Goal: Task Accomplishment & Management: Complete application form

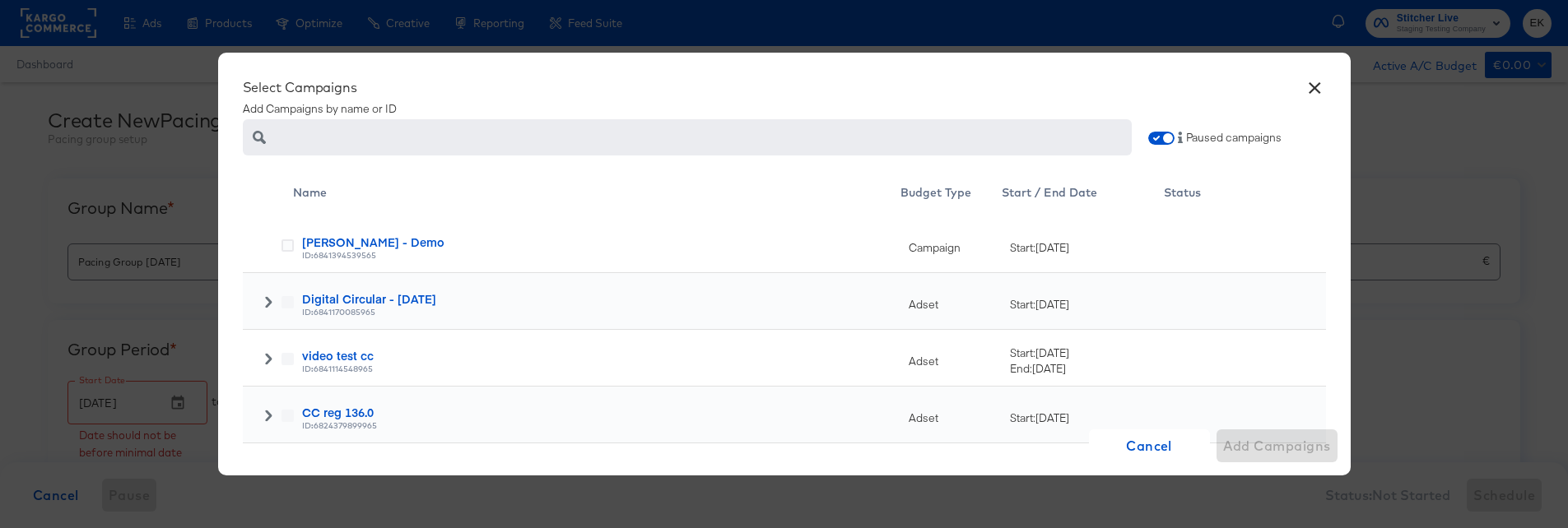
scroll to position [297, 0]
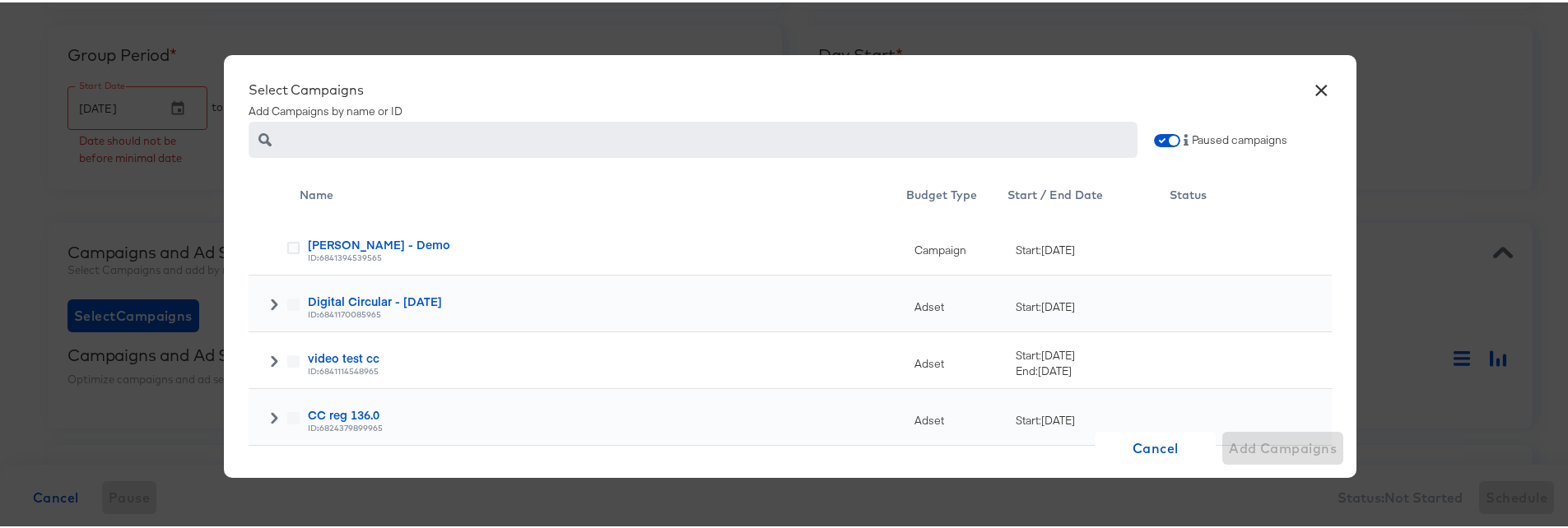
click at [1315, 83] on button "×" at bounding box center [1321, 84] width 30 height 30
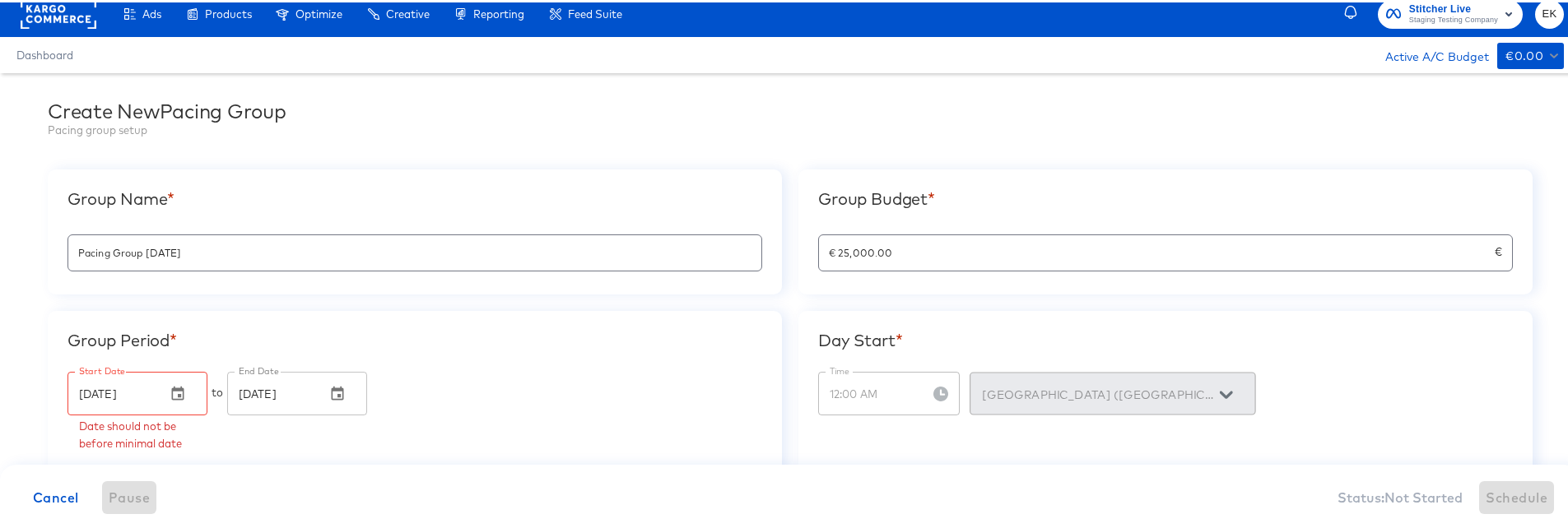
scroll to position [0, 0]
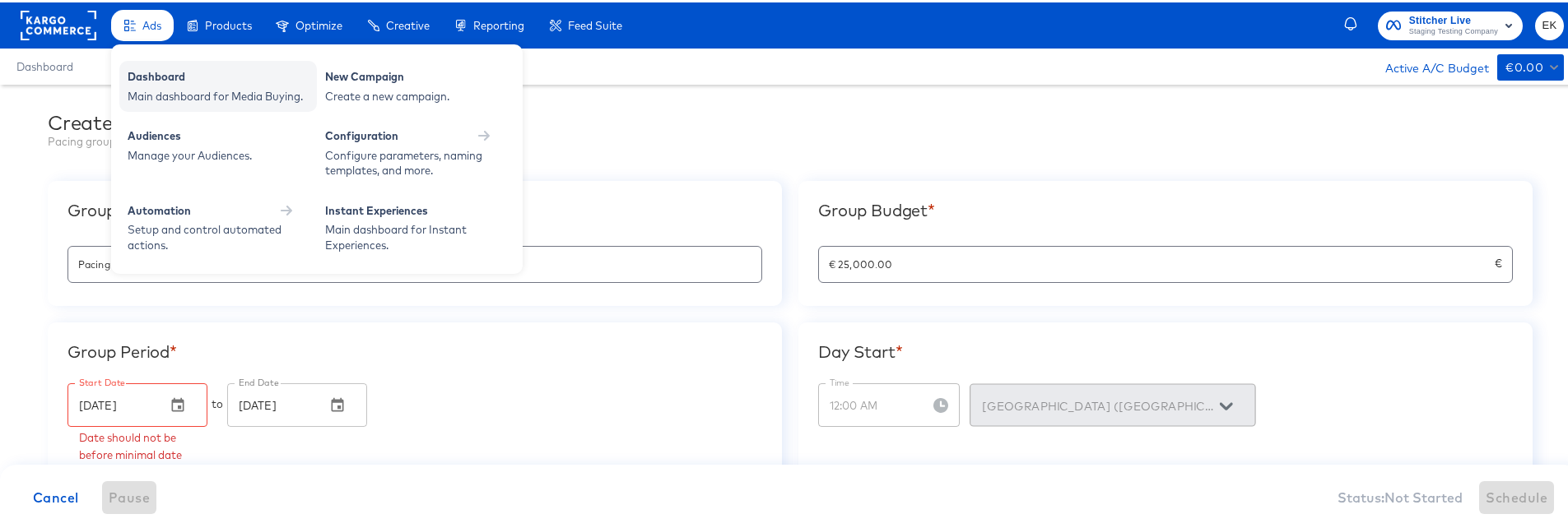
click at [155, 86] on div "Main dashboard for Media Buying." at bounding box center [218, 94] width 181 height 15
click at [165, 70] on div "Dashboard" at bounding box center [218, 76] width 181 height 20
click at [445, 82] on div "New Campaign" at bounding box center [416, 76] width 181 height 20
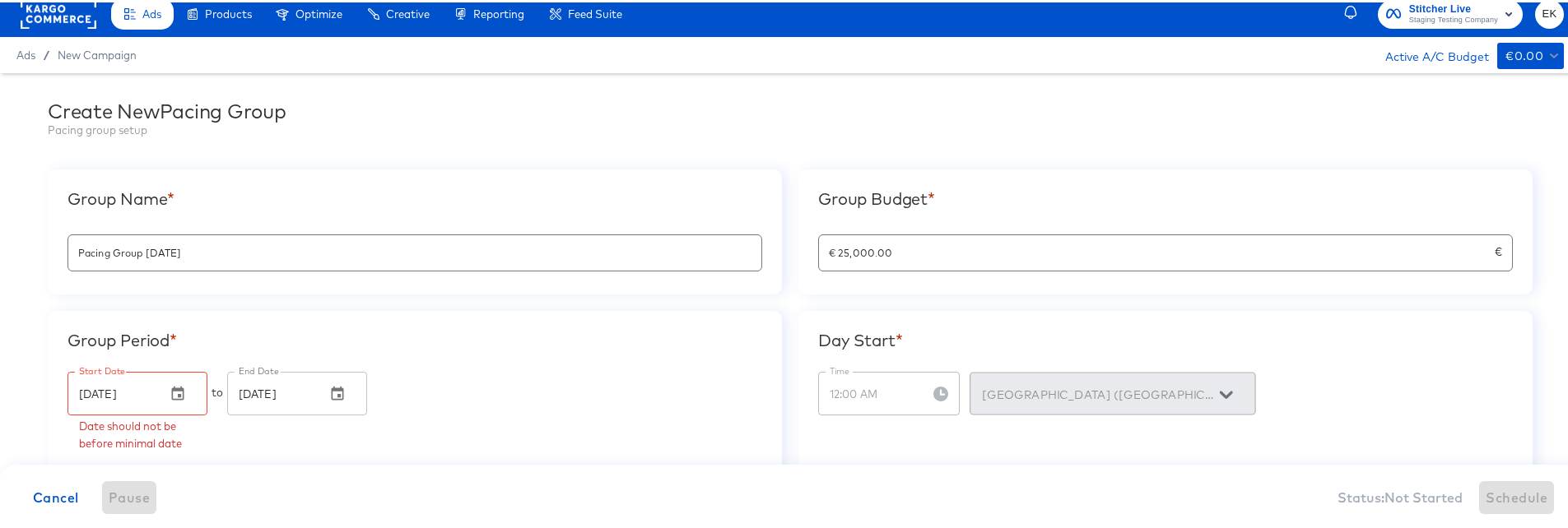
scroll to position [13, 0]
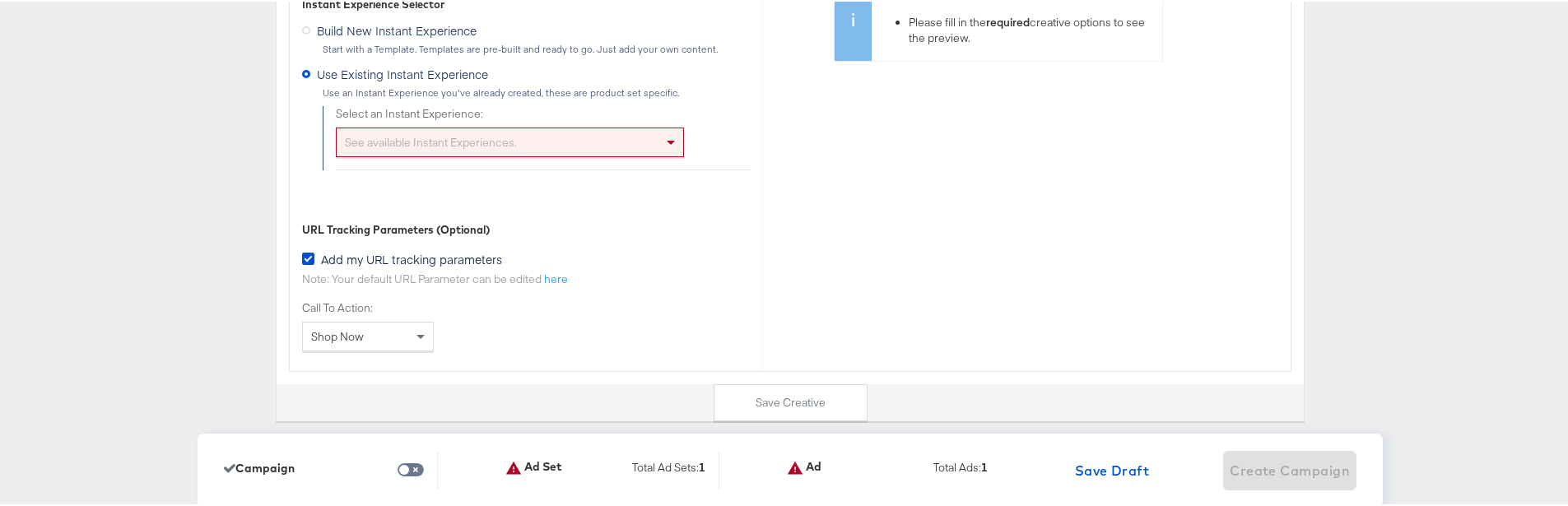
scroll to position [5093, 0]
click at [653, 144] on div "See available Instant Experiences." at bounding box center [510, 137] width 346 height 28
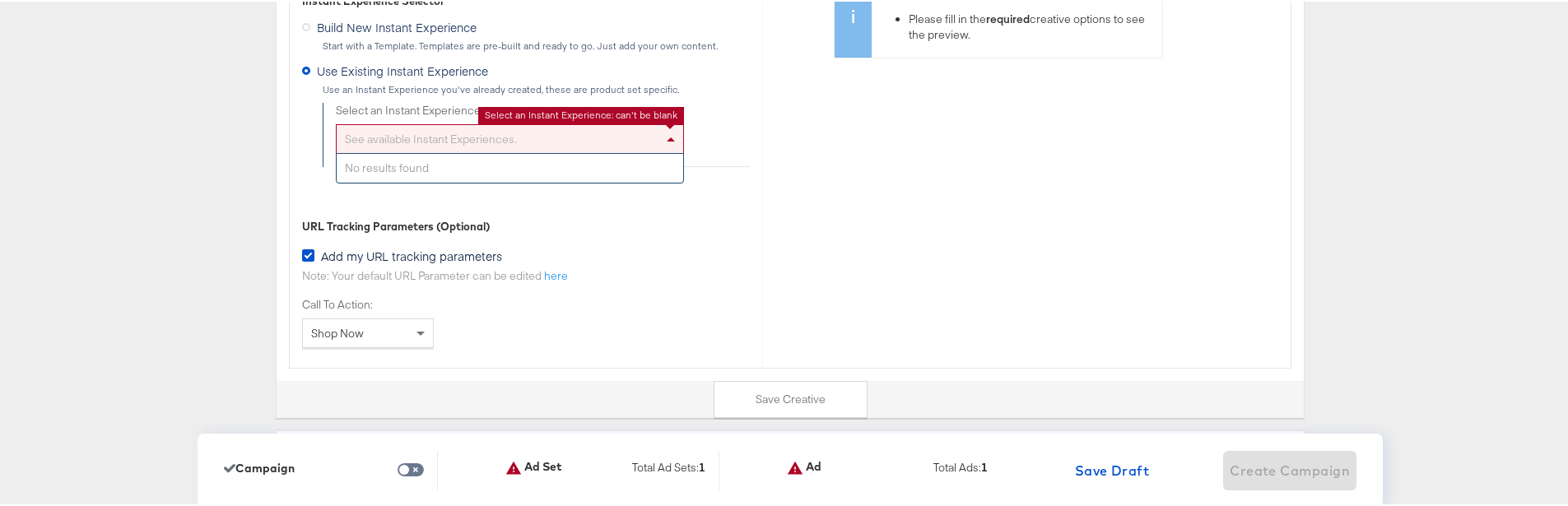
click at [302, 29] on label "Build New Instant Experience" at bounding box center [392, 23] width 181 height 21
click at [0, 0] on input "Build New Instant Experience" at bounding box center [0, 0] width 0 height 0
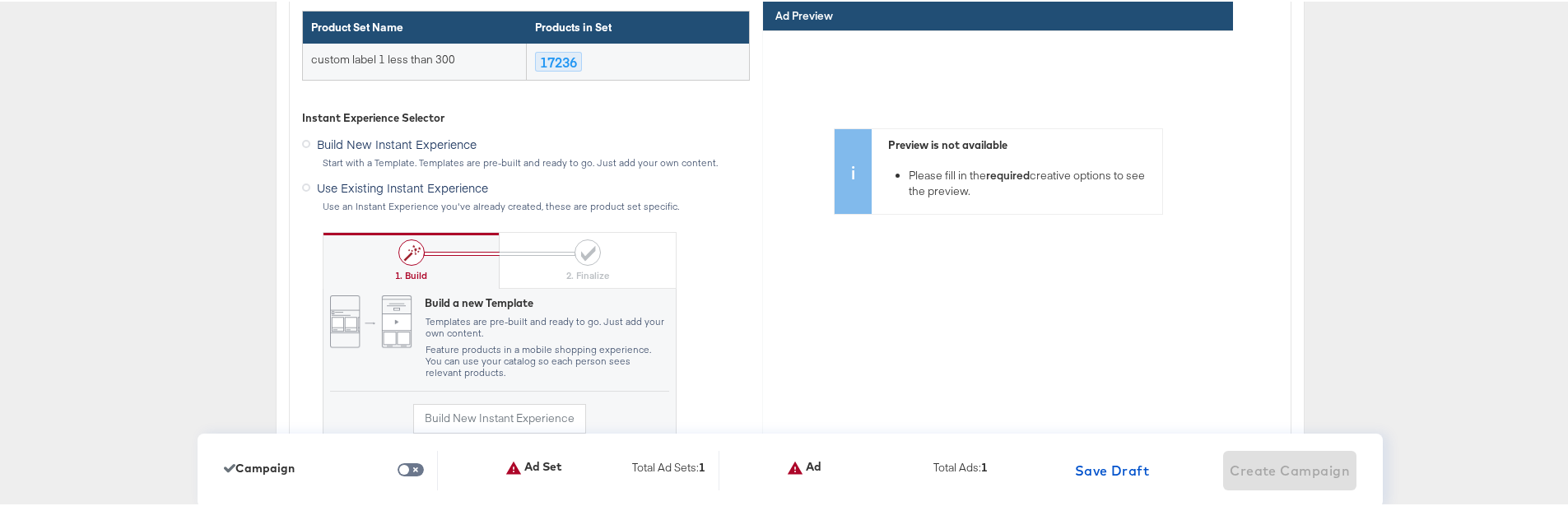
scroll to position [4938, 0]
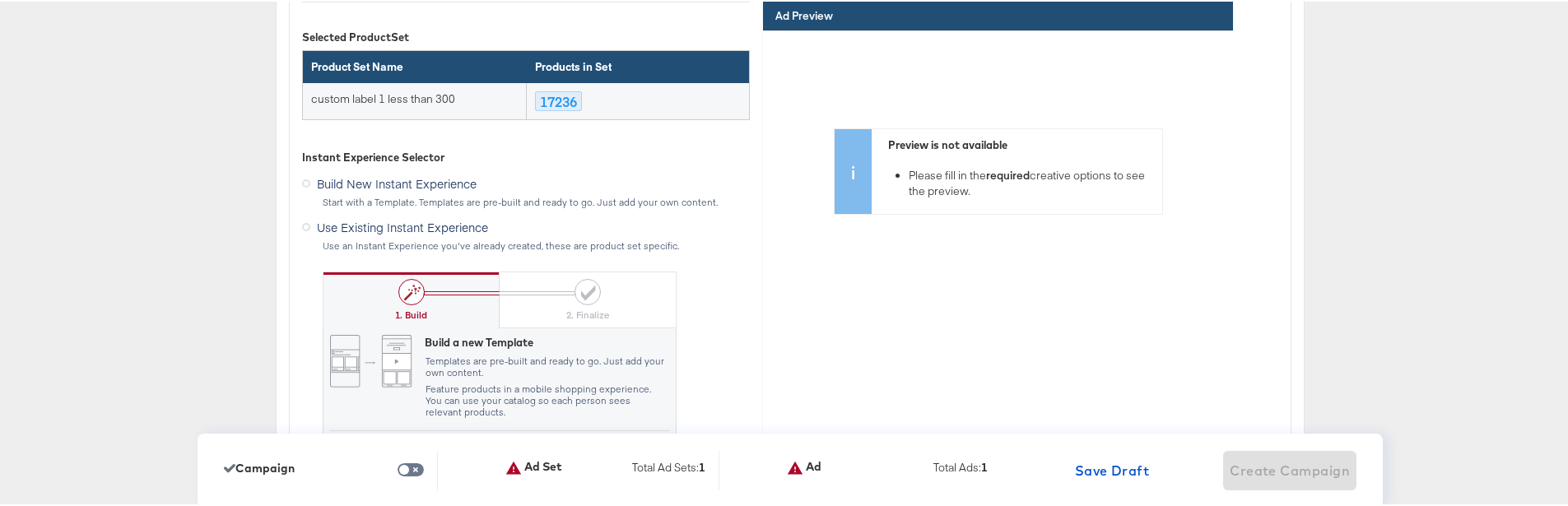
click at [304, 227] on label "Use Existing Instant Experience" at bounding box center [398, 223] width 192 height 21
click at [0, 0] on input "Use Existing Instant Experience" at bounding box center [0, 0] width 0 height 0
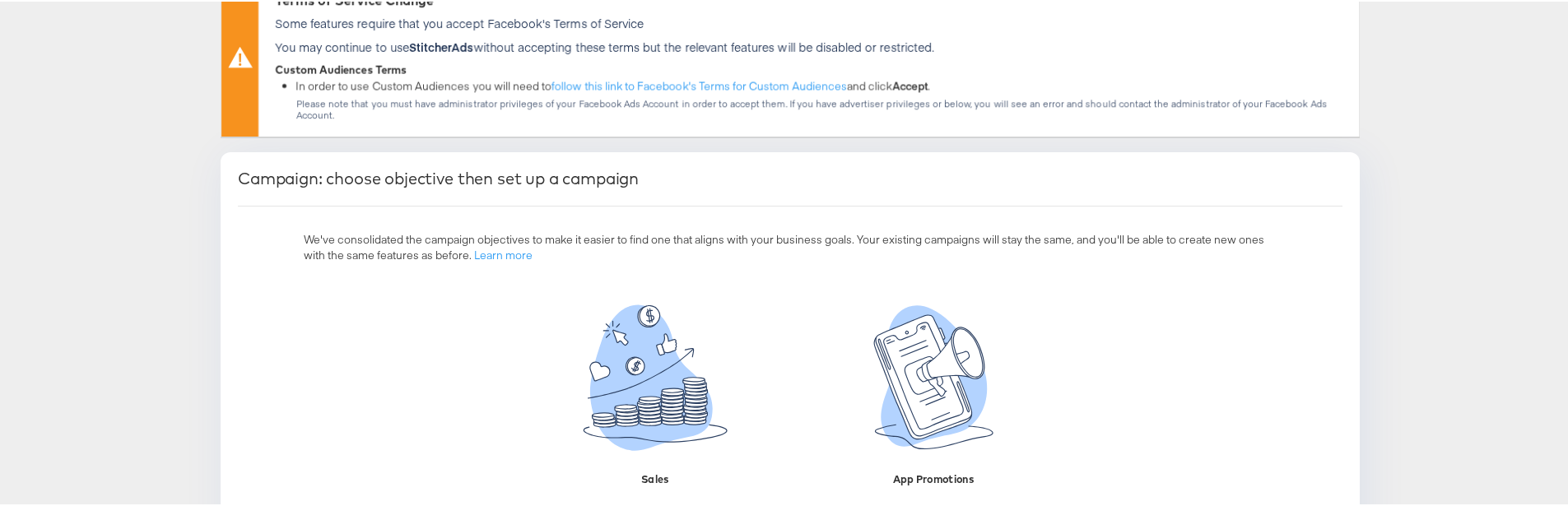
scroll to position [180, 0]
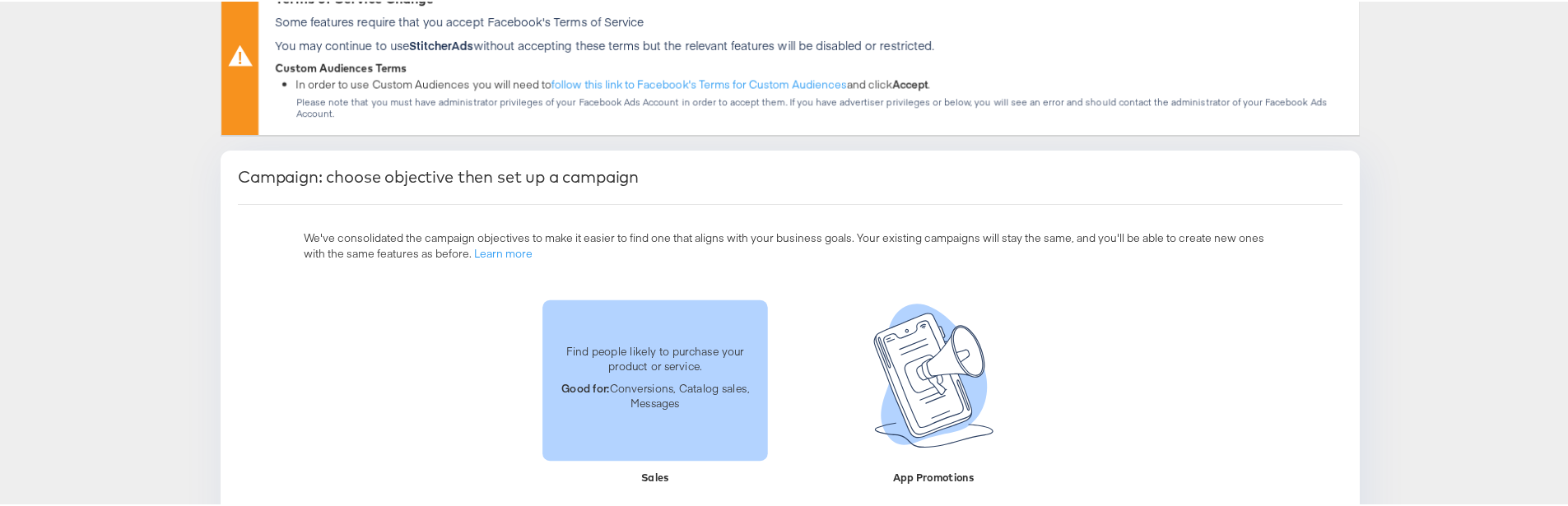
click at [673, 379] on p "Good for: Conversions, Catalog sales, Messages" at bounding box center [655, 394] width 206 height 31
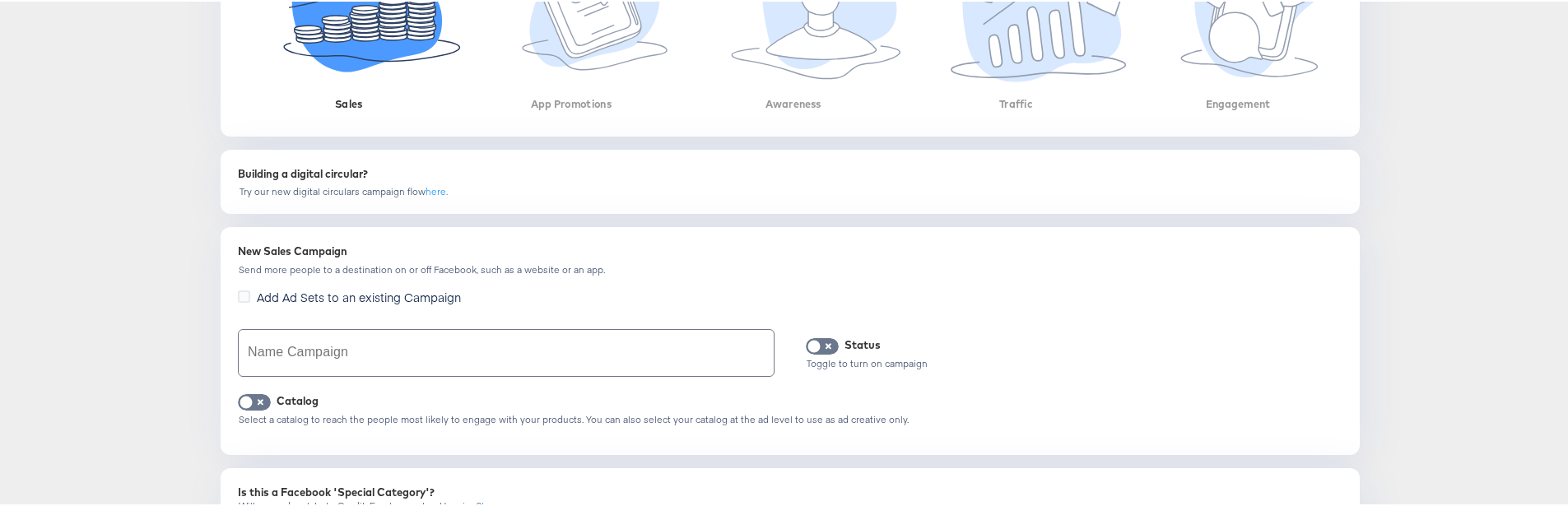
scroll to position [598, 0]
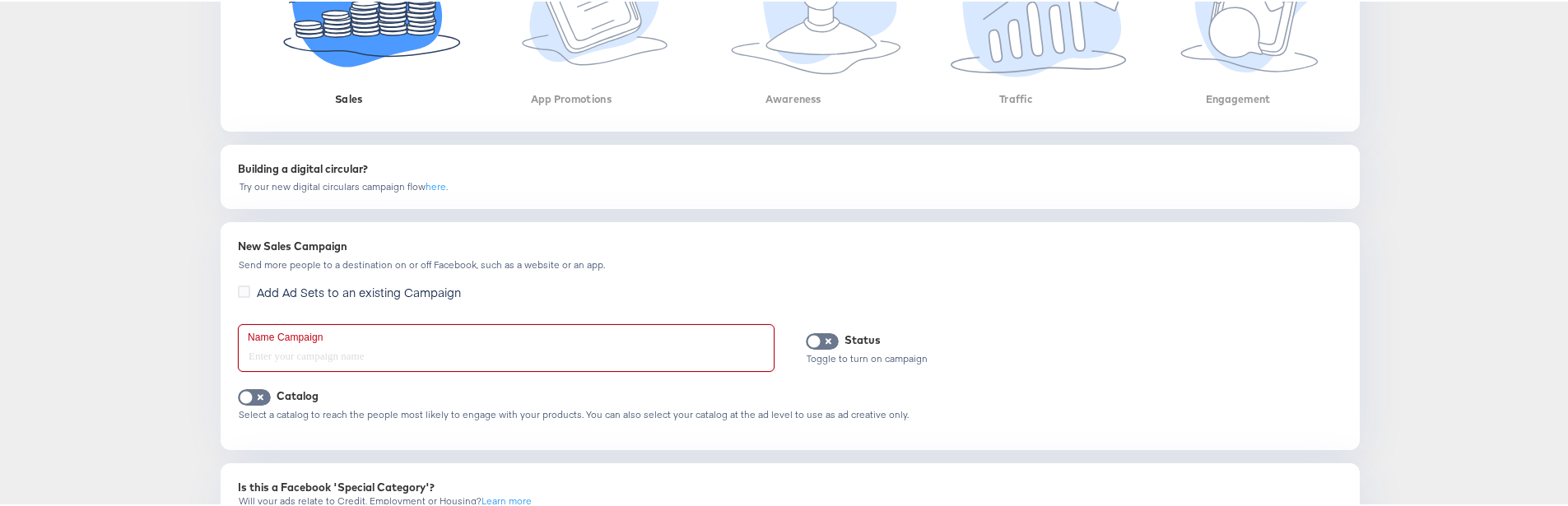
click at [429, 338] on input "text" at bounding box center [506, 346] width 535 height 46
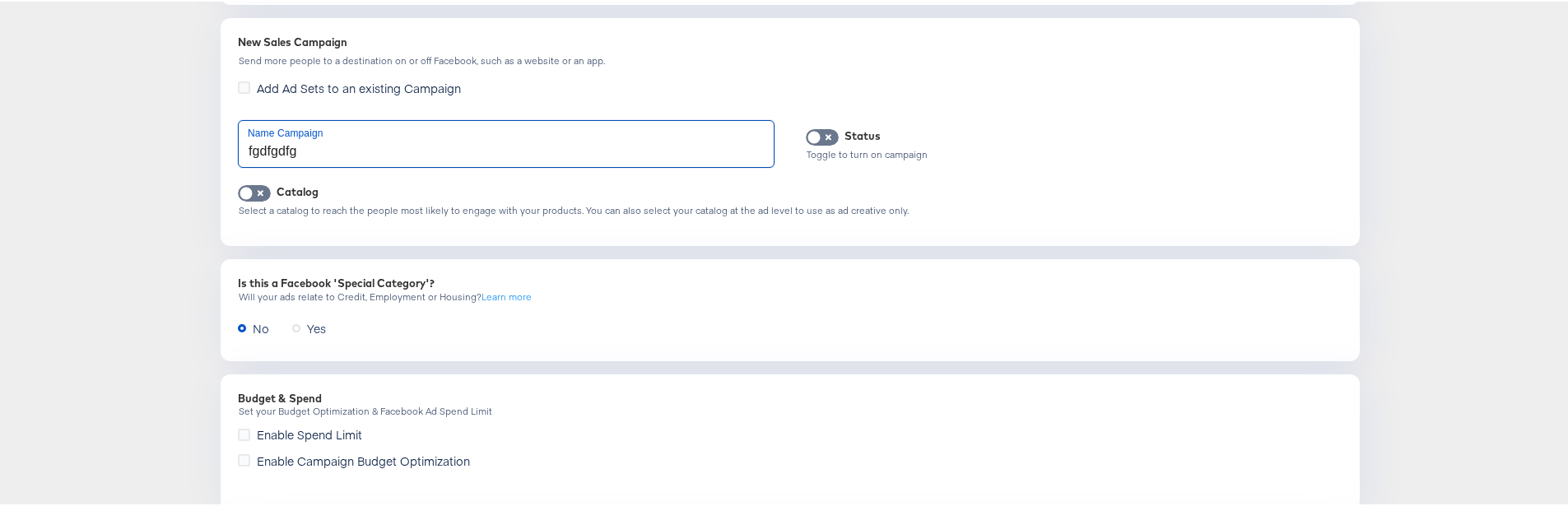
scroll to position [915, 0]
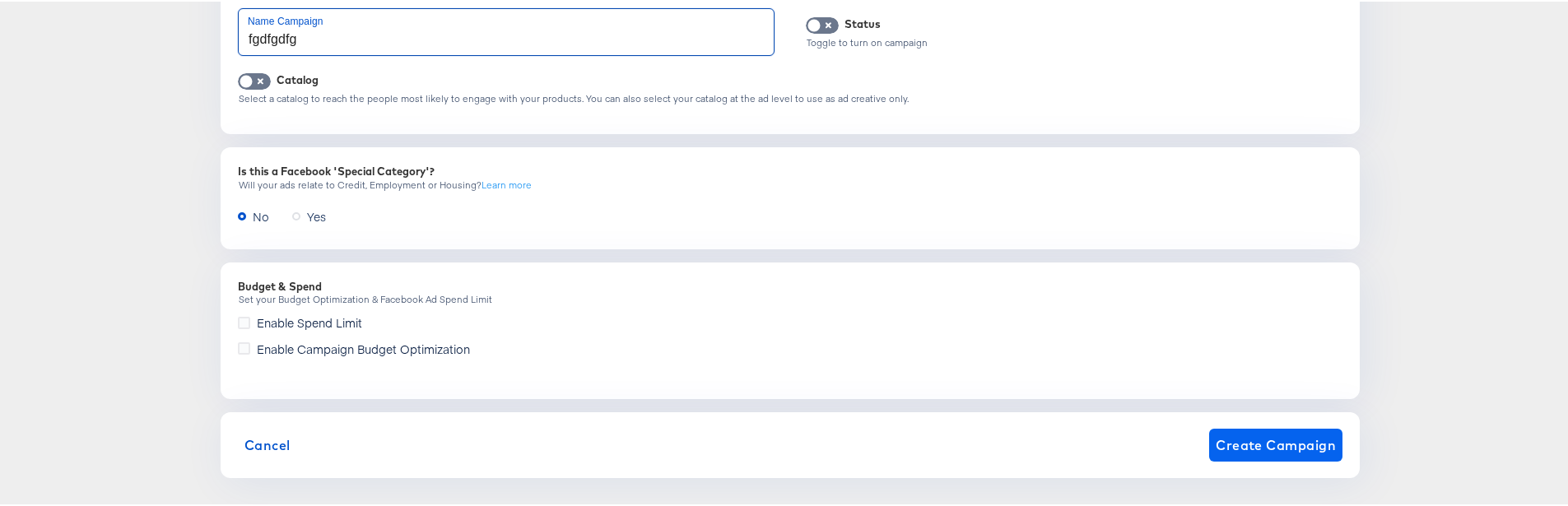
type input "fgdfgdfg"
click at [1266, 432] on span "Create Campaign" at bounding box center [1276, 443] width 121 height 23
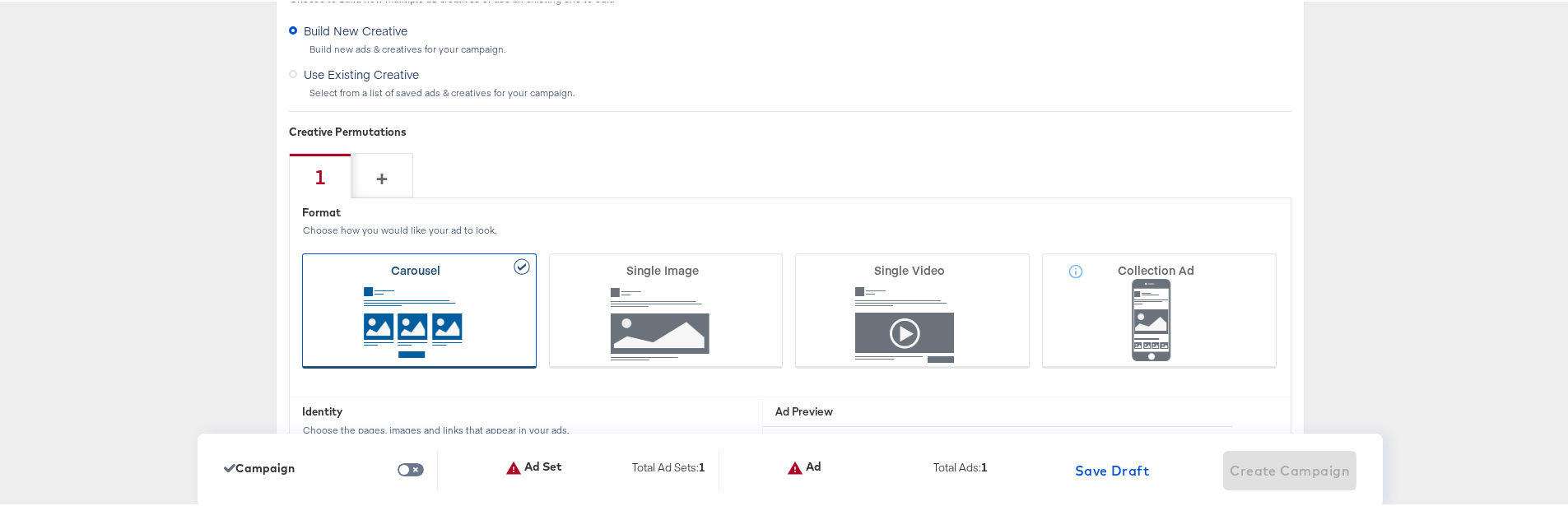
scroll to position [3783, 0]
click at [1117, 240] on div "Format Choose how you would like your ad to look. Carousel Single Image Single …" at bounding box center [790, 295] width 1001 height 199
click at [1117, 339] on icon at bounding box center [1159, 309] width 234 height 115
click at [0, 0] on input "Collection Ad" at bounding box center [0, 0] width 0 height 0
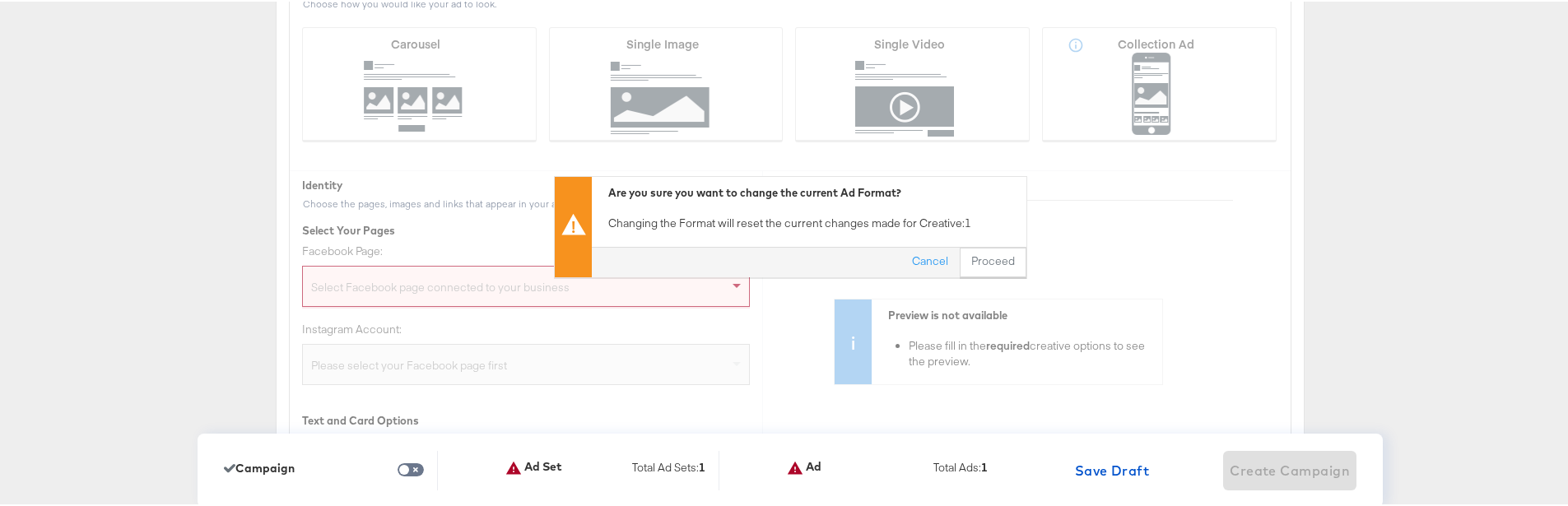
scroll to position [4038, 0]
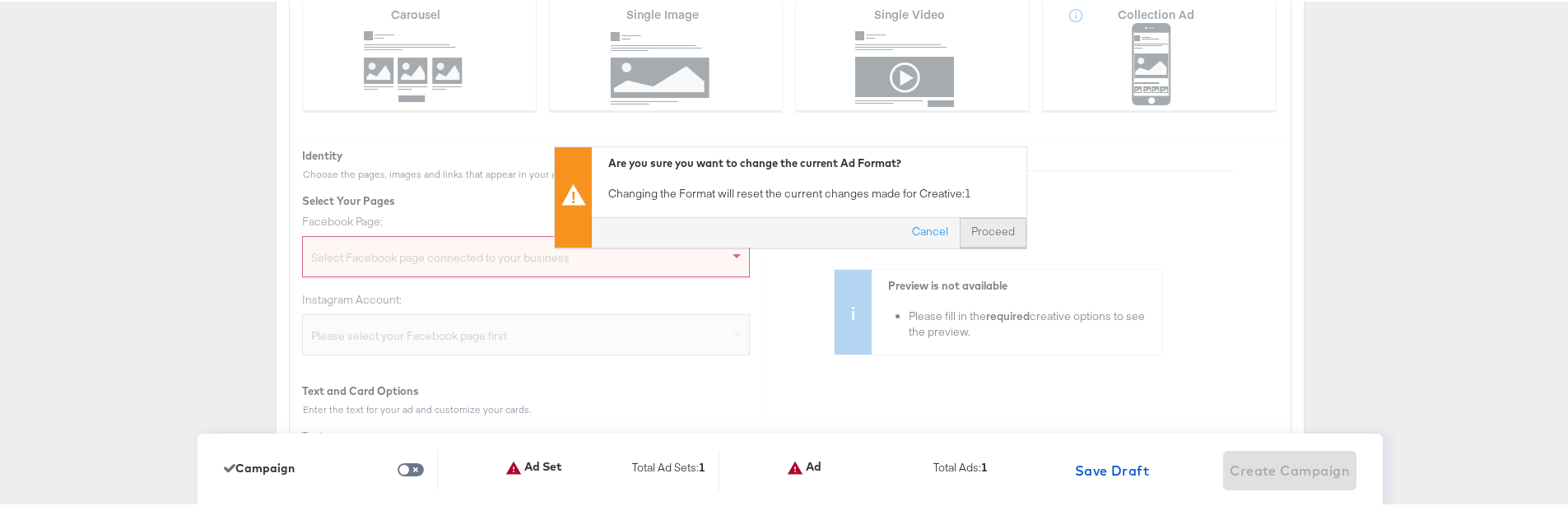
click at [990, 240] on button "Proceed" at bounding box center [993, 230] width 67 height 30
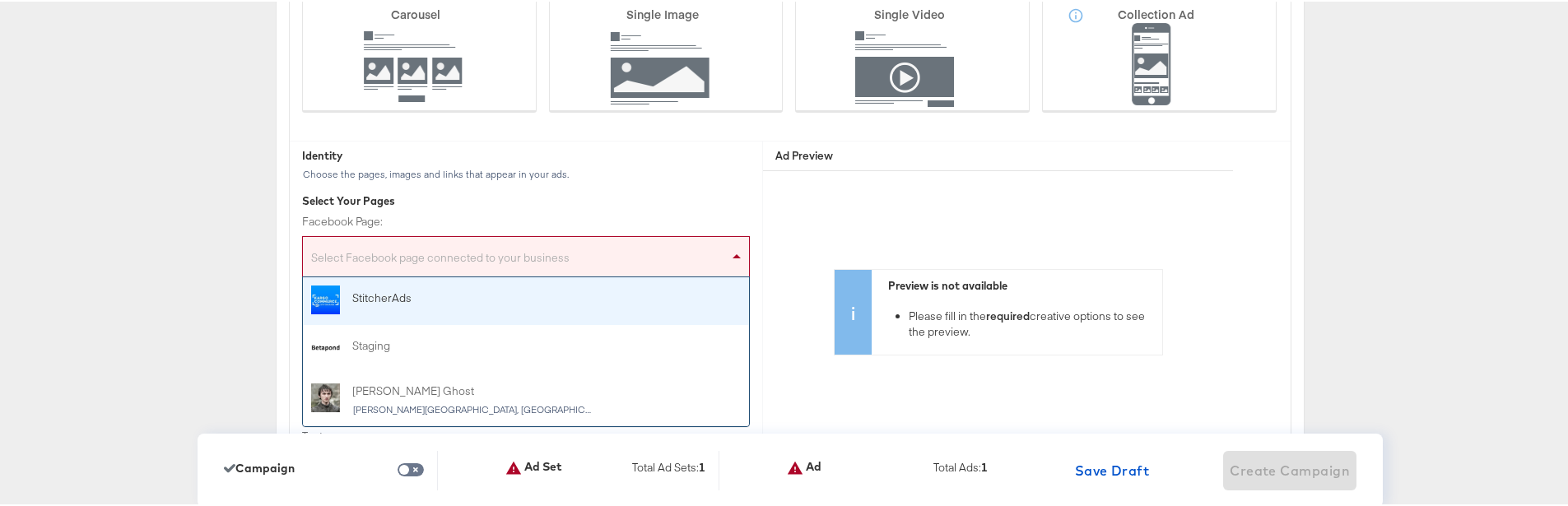
click at [682, 270] on div "Select Facebook page connected to your business" at bounding box center [526, 258] width 446 height 33
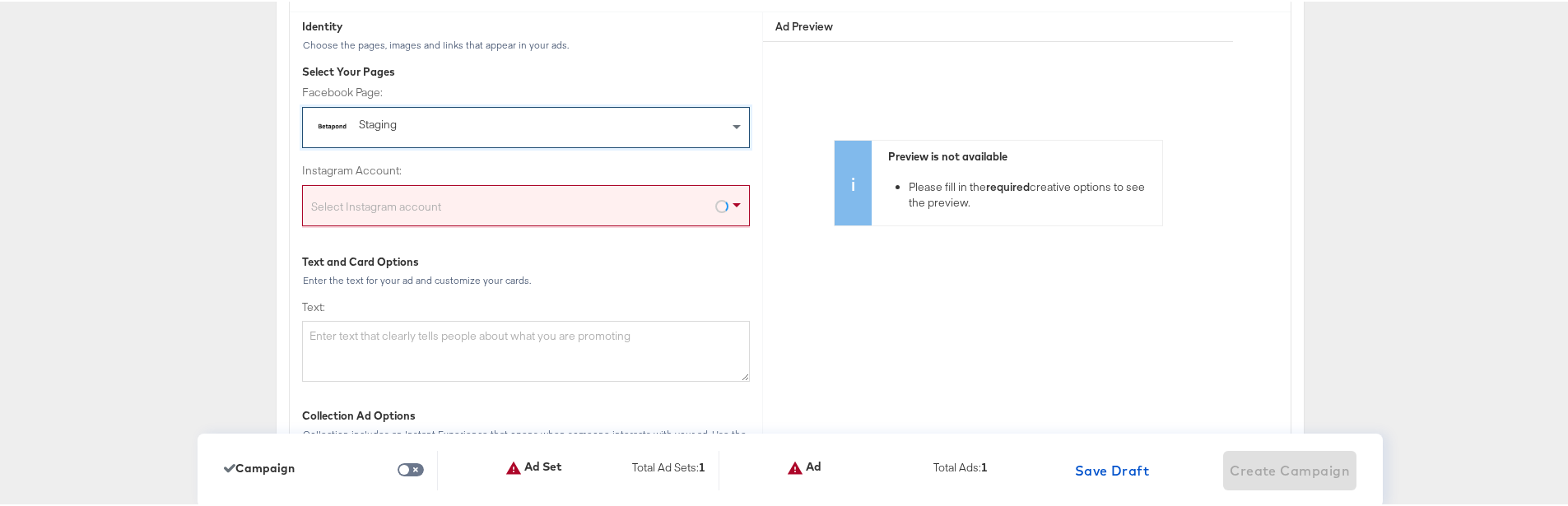
scroll to position [4221, 0]
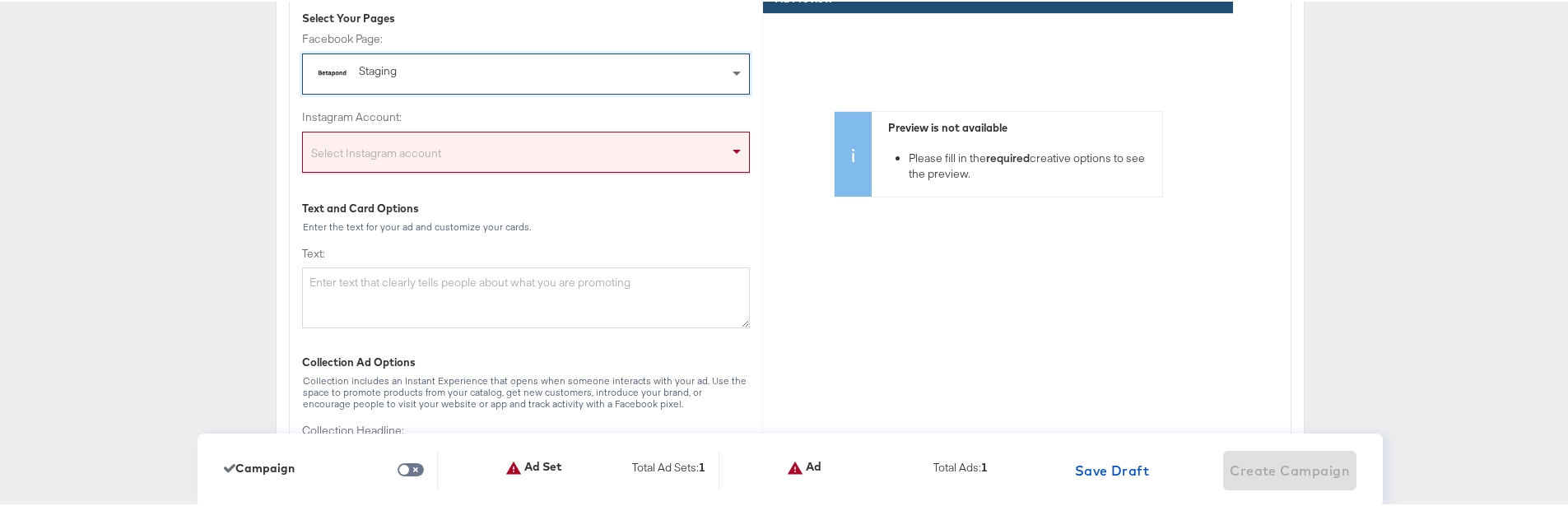
click at [637, 164] on div "Select Instagram account" at bounding box center [526, 154] width 446 height 33
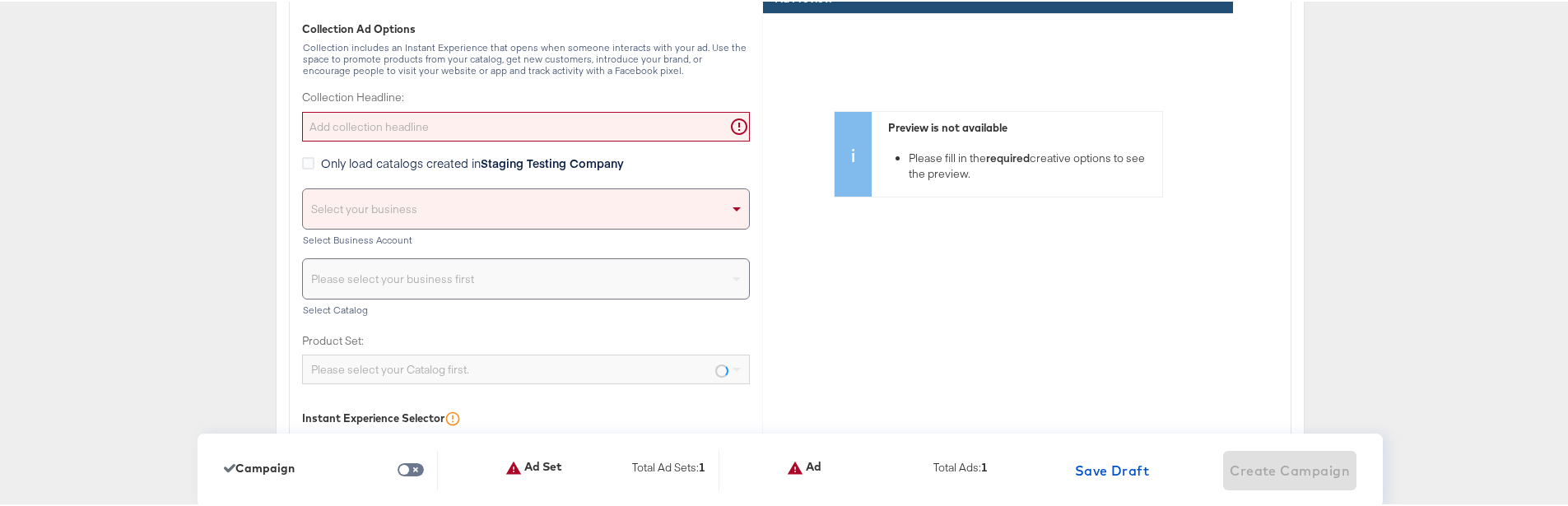
scroll to position [4610, 0]
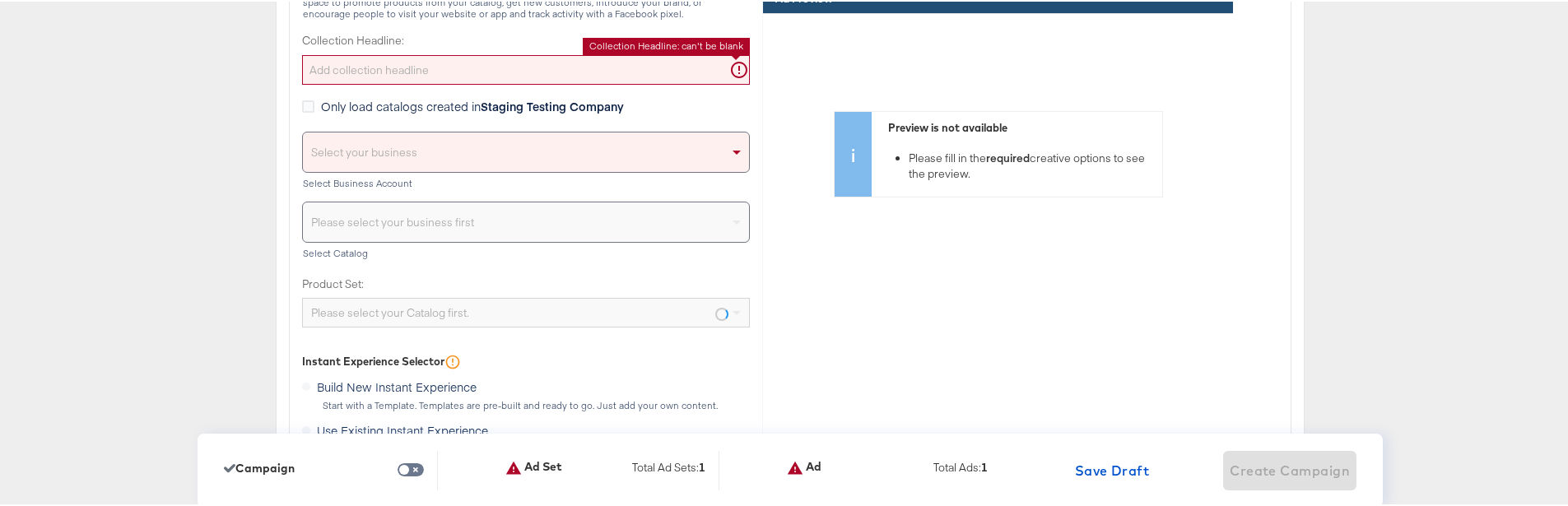
click at [455, 75] on input "Collection Headline:" at bounding box center [526, 69] width 448 height 31
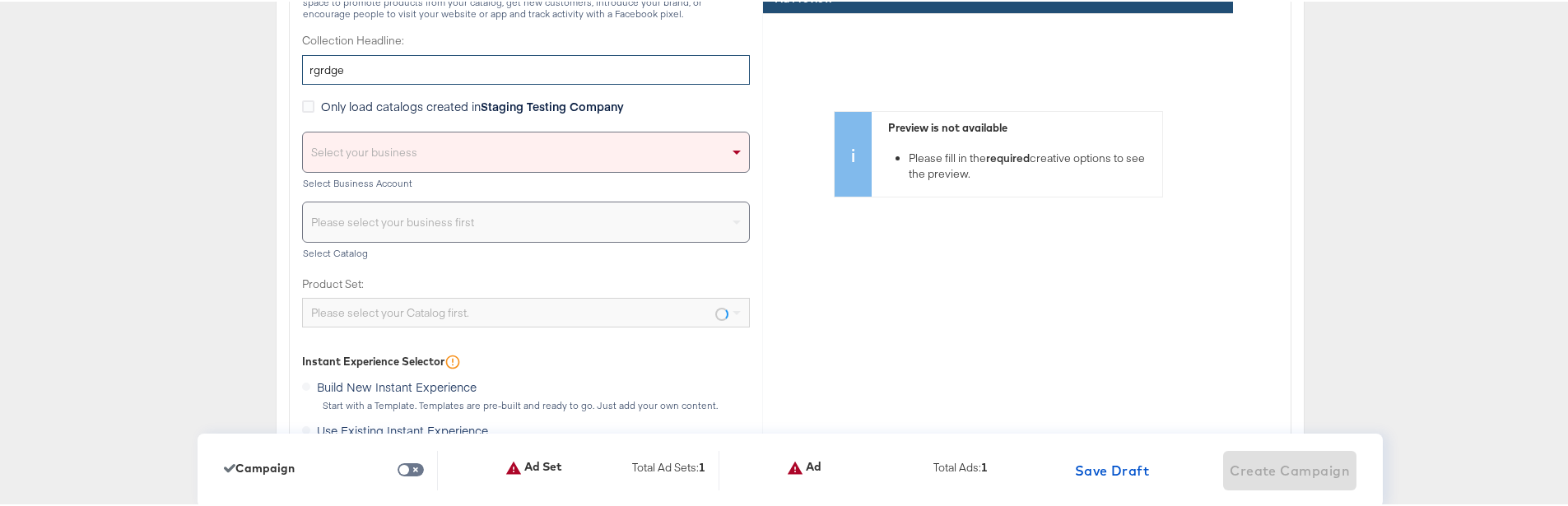
type input "rgrdge"
click at [667, 145] on div "Select your business" at bounding box center [526, 150] width 446 height 39
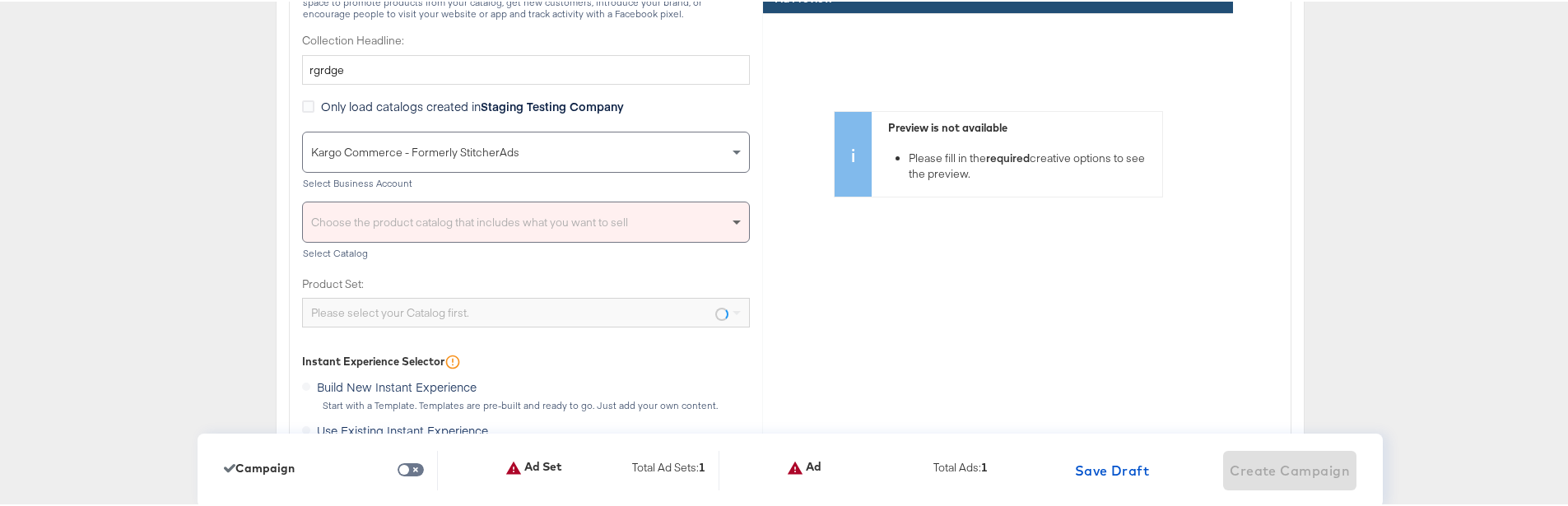
click at [729, 226] on span at bounding box center [739, 221] width 21 height 39
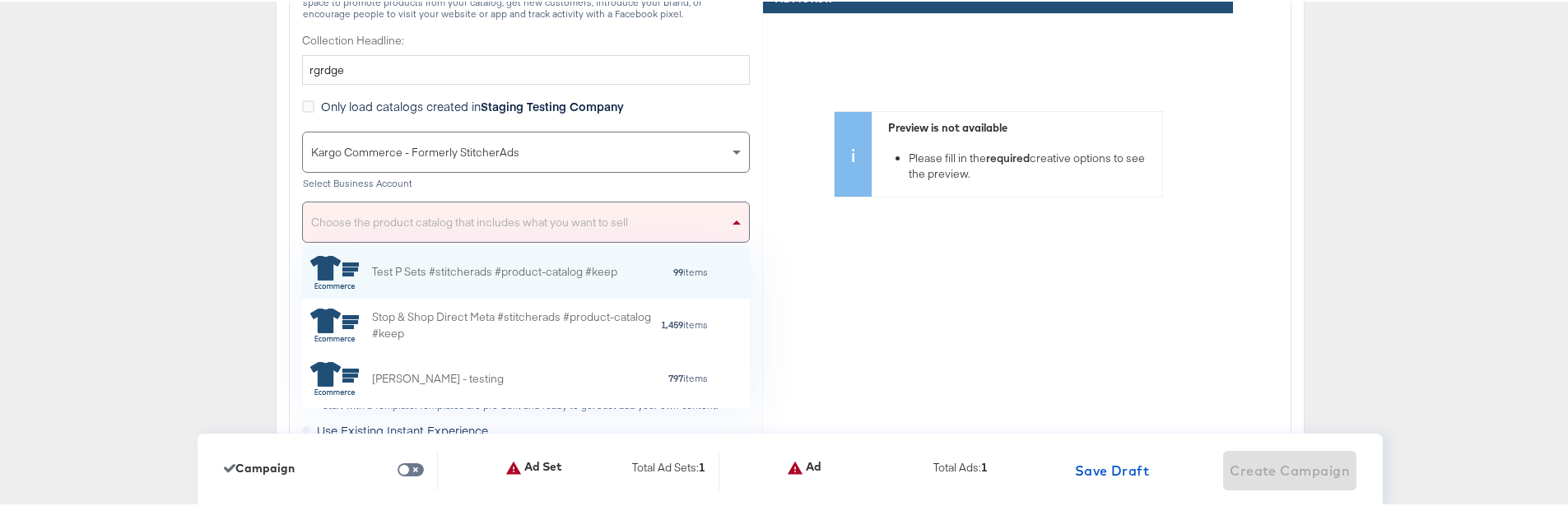
scroll to position [150, 435]
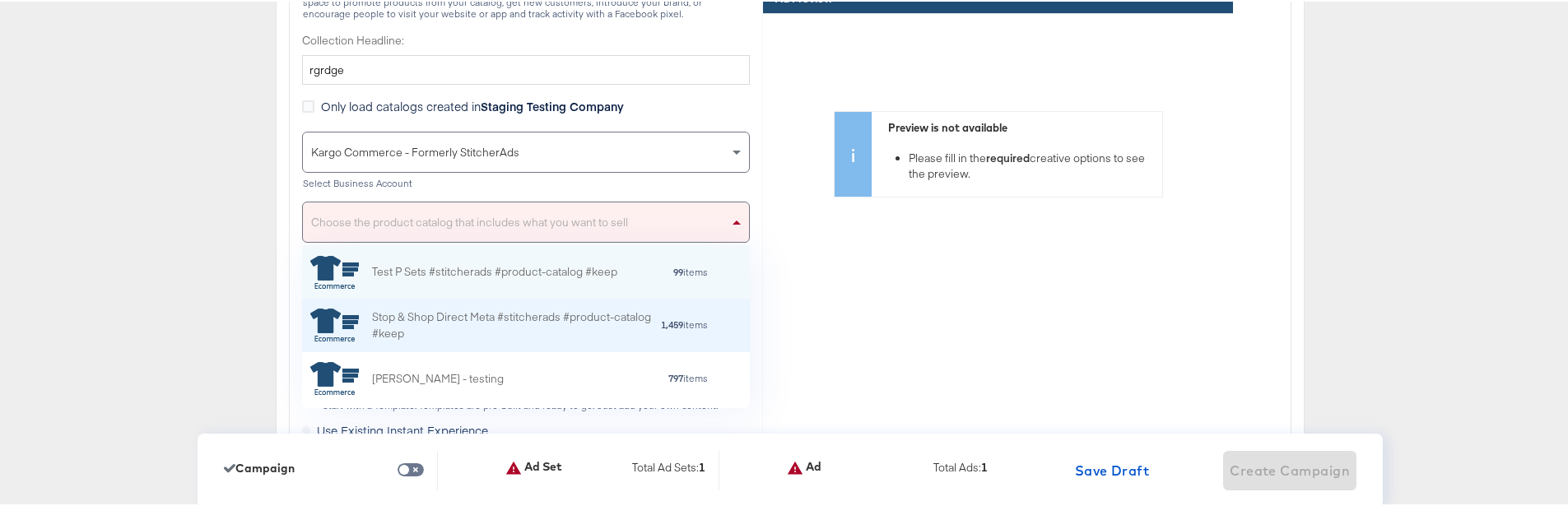
click at [498, 316] on div "Stop & Shop Direct Meta #stitcherads #product-catalog #keep" at bounding box center [516, 324] width 288 height 34
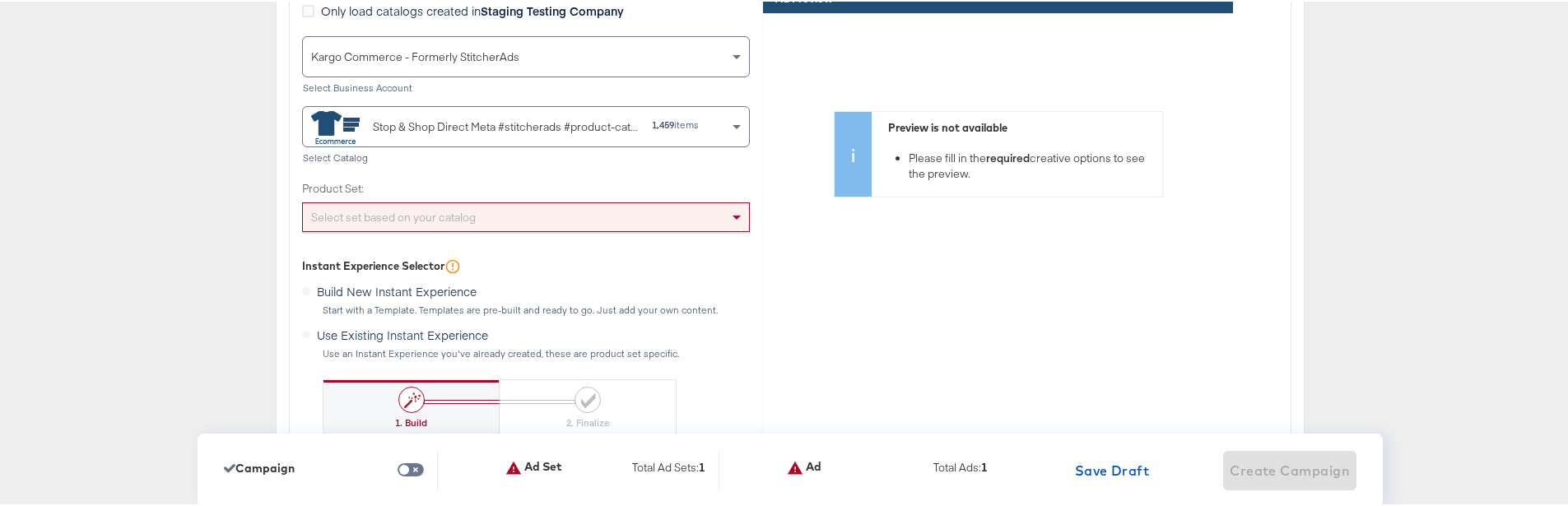
scroll to position [4708, 0]
click at [640, 209] on div "Select set based on your catalog" at bounding box center [526, 214] width 446 height 28
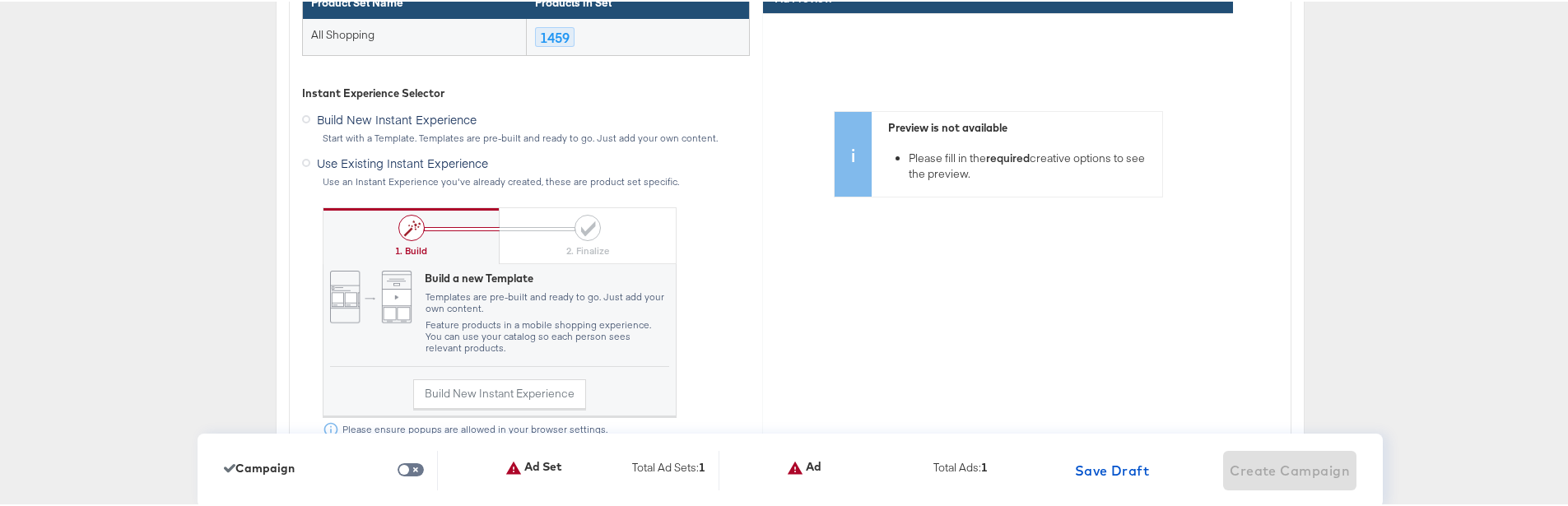
scroll to position [5006, 0]
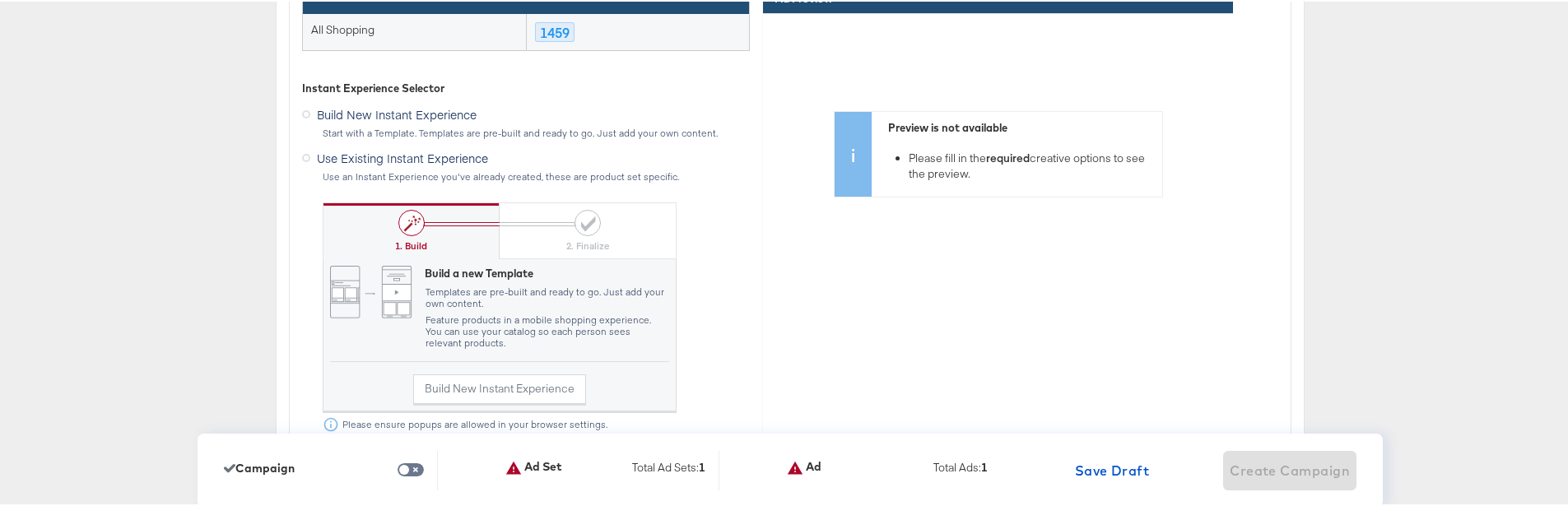
click at [302, 157] on icon at bounding box center [306, 156] width 9 height 9
click at [0, 0] on input "Use Existing Instant Experience" at bounding box center [0, 0] width 0 height 0
